Goal: Find specific page/section: Find specific page/section

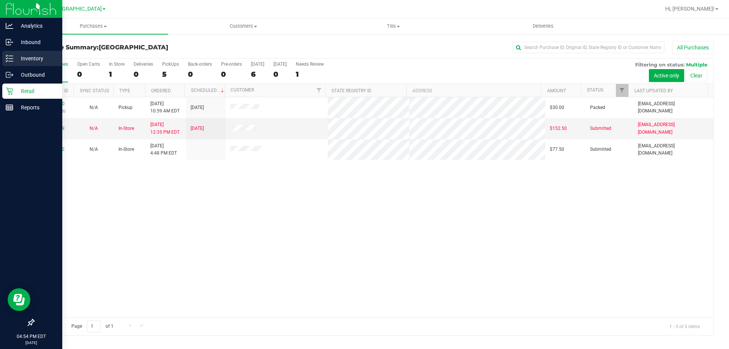
click at [15, 61] on p "Inventory" at bounding box center [36, 58] width 46 height 9
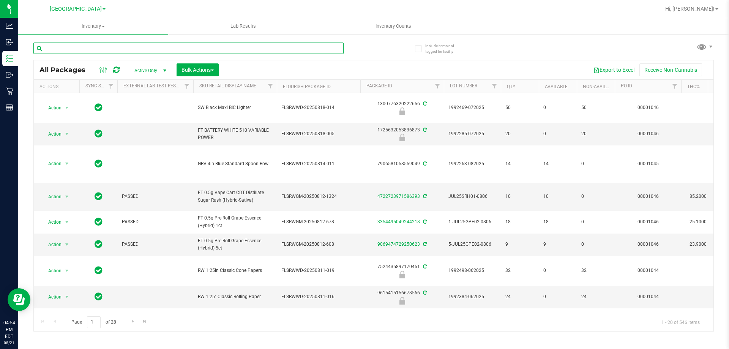
click at [194, 47] on input "text" at bounding box center [188, 48] width 310 height 11
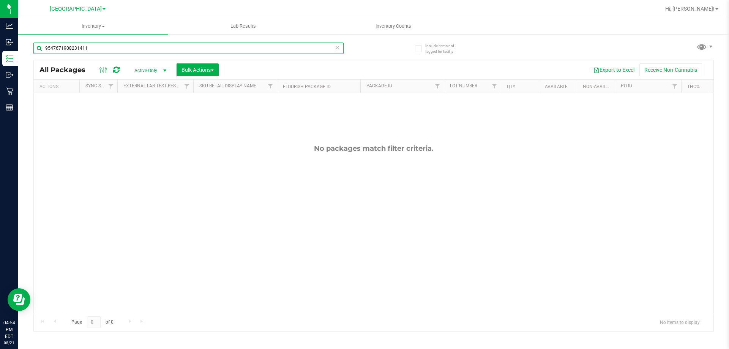
click at [194, 47] on input "9547671908231411" at bounding box center [188, 48] width 310 height 11
type input "bct"
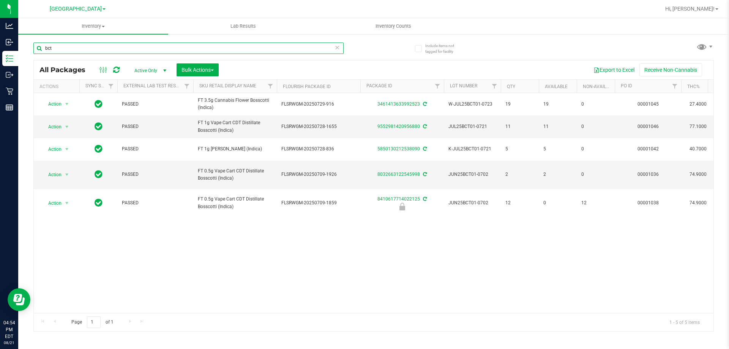
click at [194, 47] on input "bct" at bounding box center [188, 48] width 310 height 11
